Goal: Find contact information: Find contact information

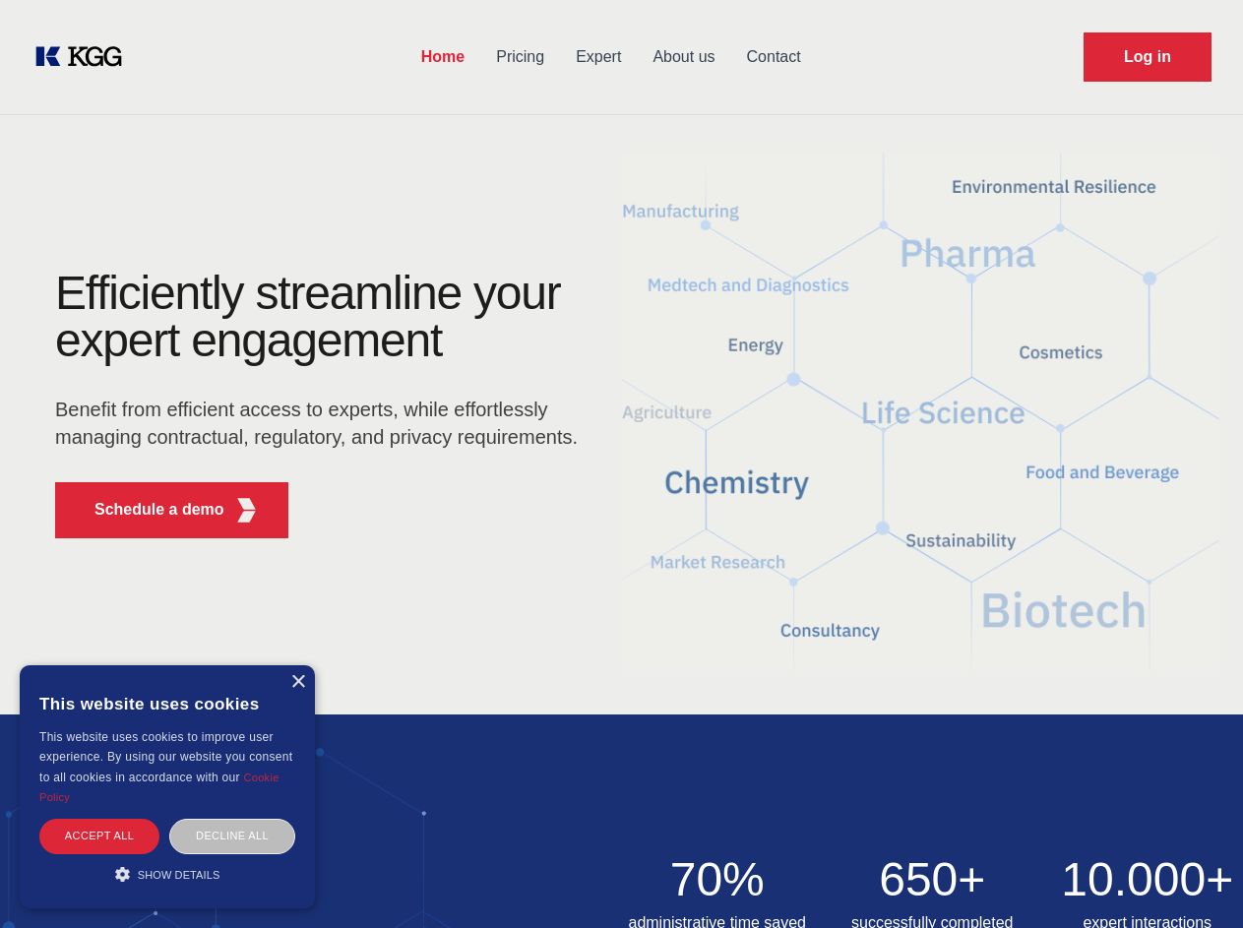
click at [621, 464] on div "Efficiently streamline your expert engagement Benefit from efficient access to …" at bounding box center [323, 412] width 598 height 284
click at [148, 510] on p "Schedule a demo" at bounding box center [159, 510] width 130 height 24
click at [297, 682] on div "× This website uses cookies This website uses cookies to improve user experienc…" at bounding box center [167, 786] width 295 height 243
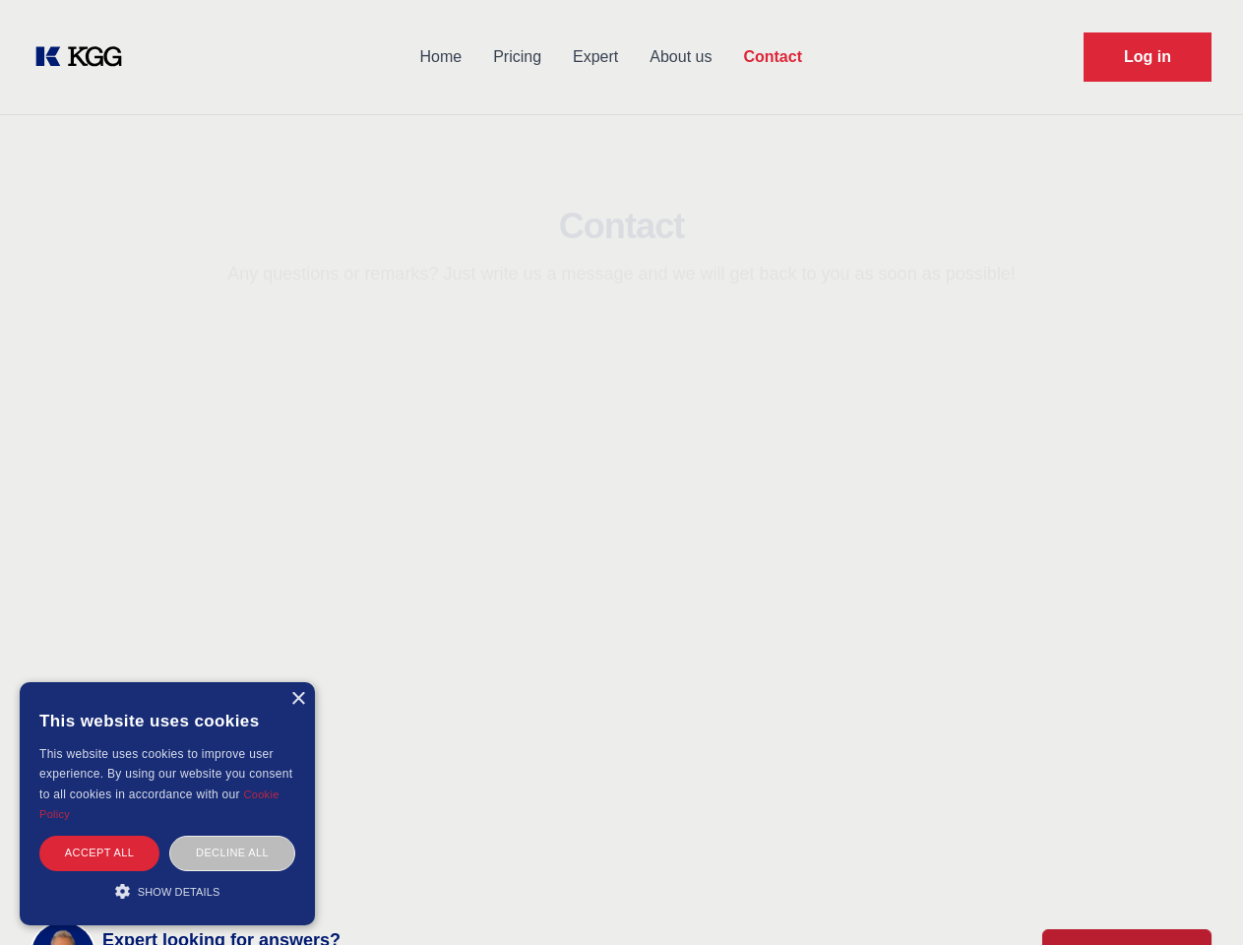
click at [99, 836] on div "Accept all" at bounding box center [99, 853] width 120 height 34
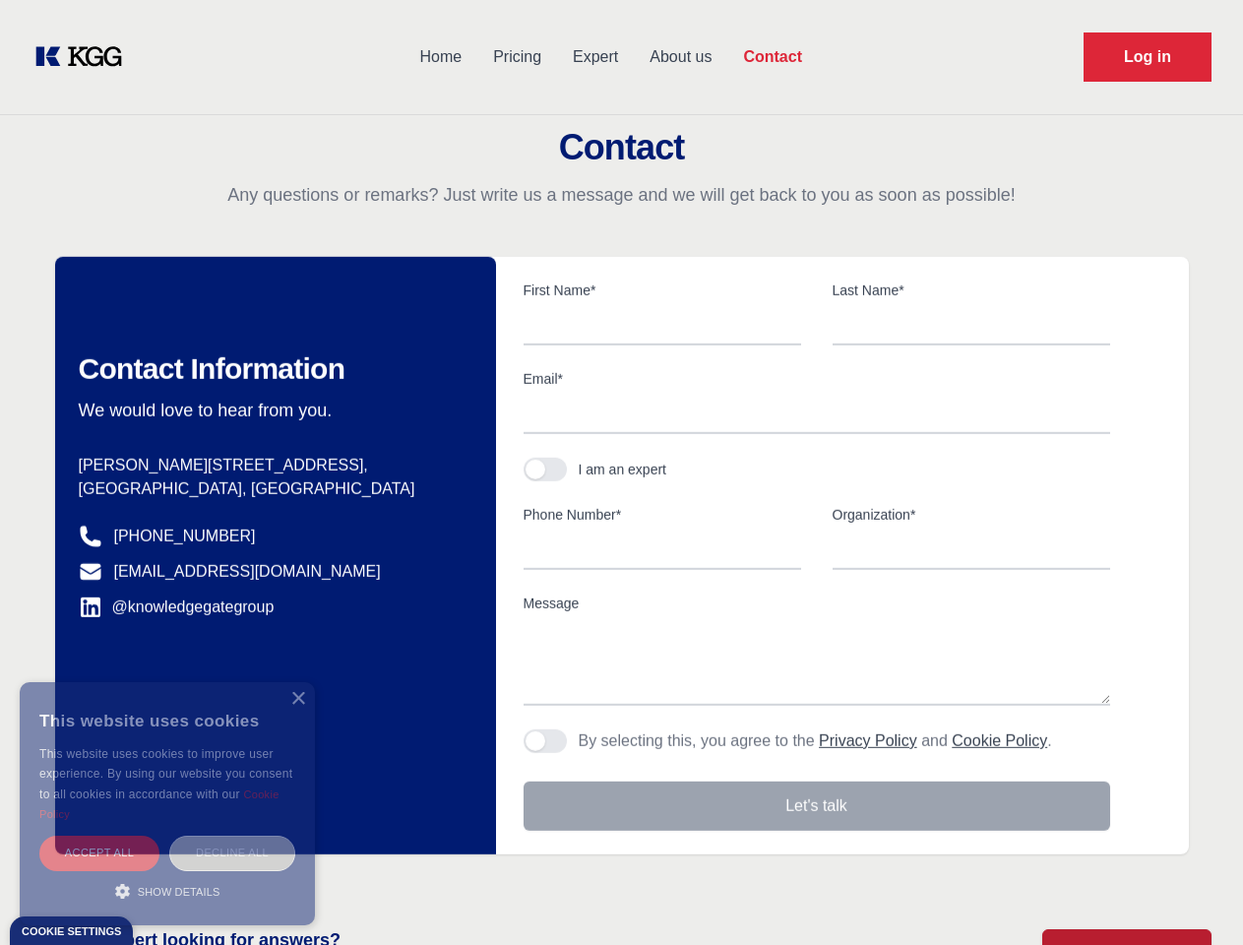
click at [232, 836] on div "Decline all" at bounding box center [232, 853] width 126 height 34
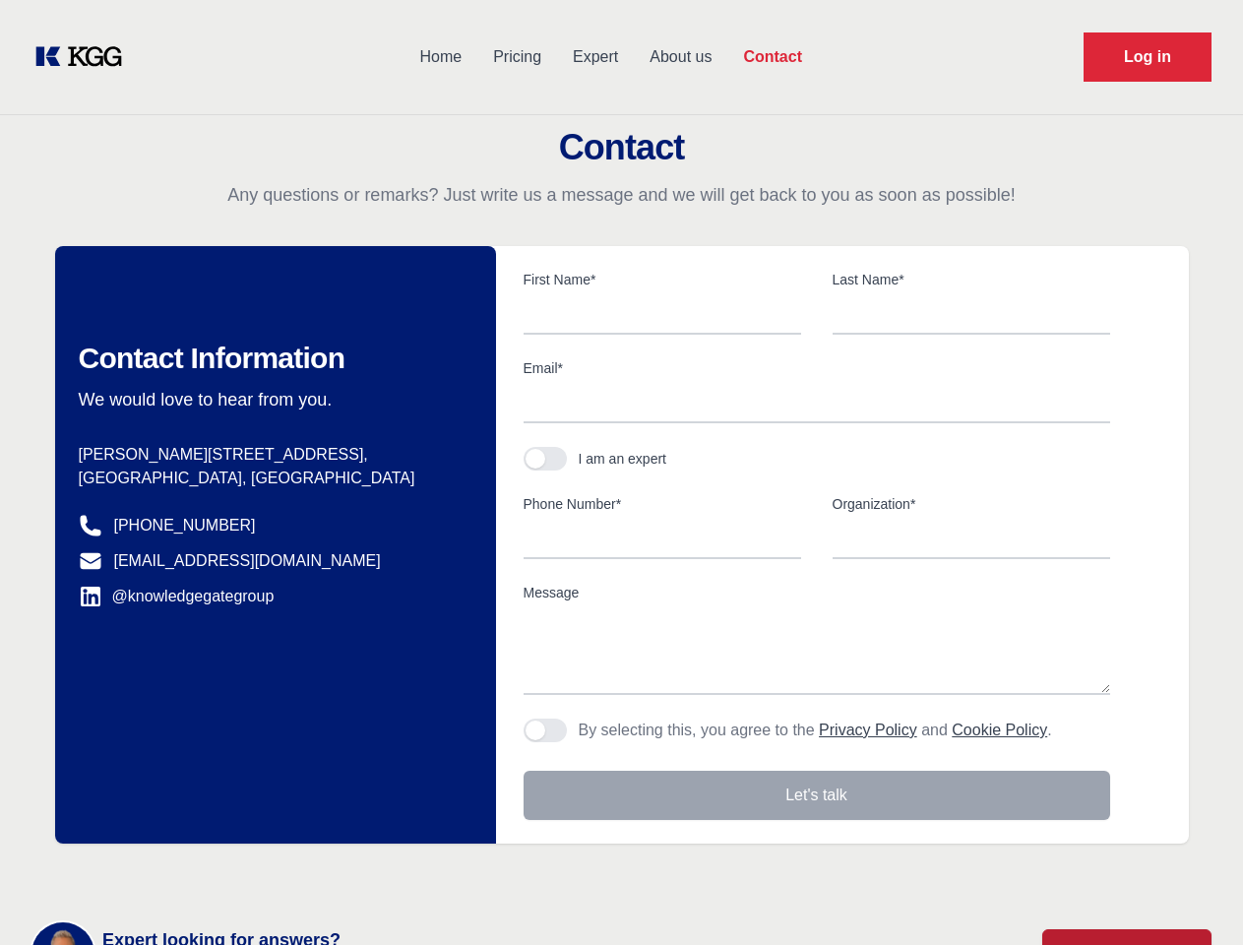
click at [167, 874] on main "Contact Any questions or remarks? Just write us a message and we will get back …" at bounding box center [621, 512] width 1243 height 1025
